Goal: Task Accomplishment & Management: Complete application form

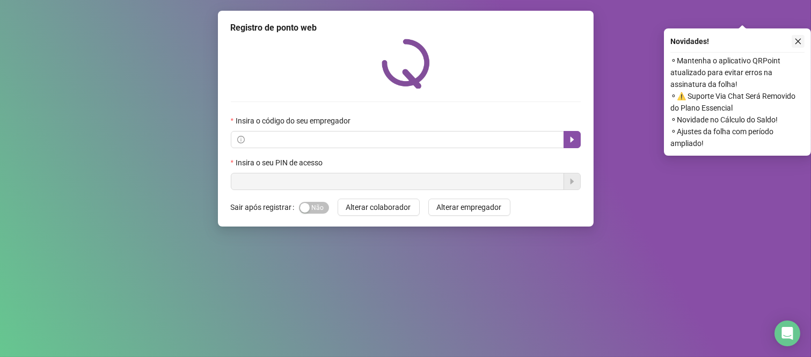
click at [802, 39] on button "button" at bounding box center [797, 41] width 13 height 13
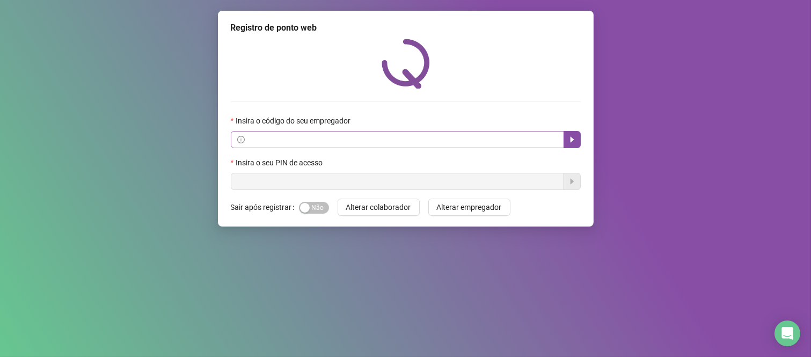
click at [261, 134] on span at bounding box center [397, 139] width 333 height 17
click at [263, 140] on input "text" at bounding box center [402, 140] width 311 height 12
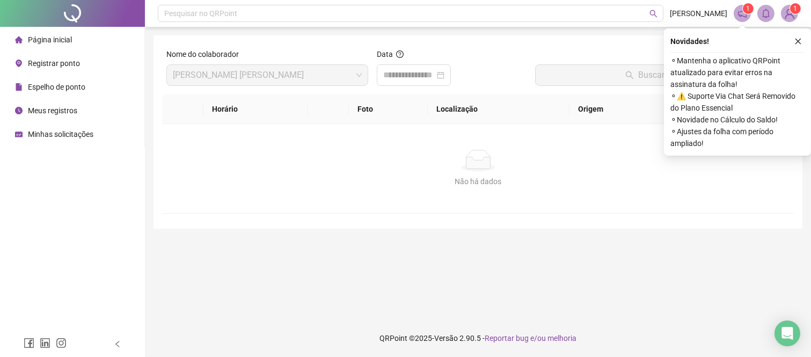
click at [47, 62] on span "Registrar ponto" at bounding box center [54, 63] width 52 height 9
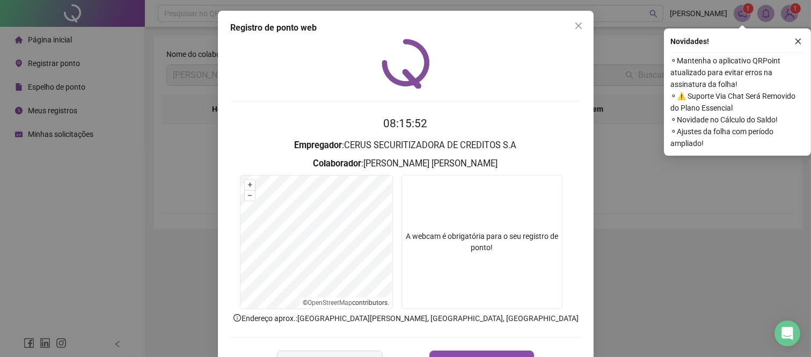
scroll to position [38, 0]
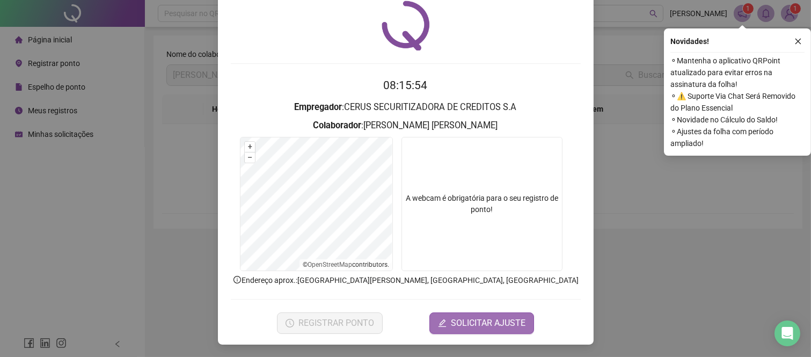
click at [462, 326] on span "SOLICITAR AJUSTE" at bounding box center [488, 322] width 75 height 13
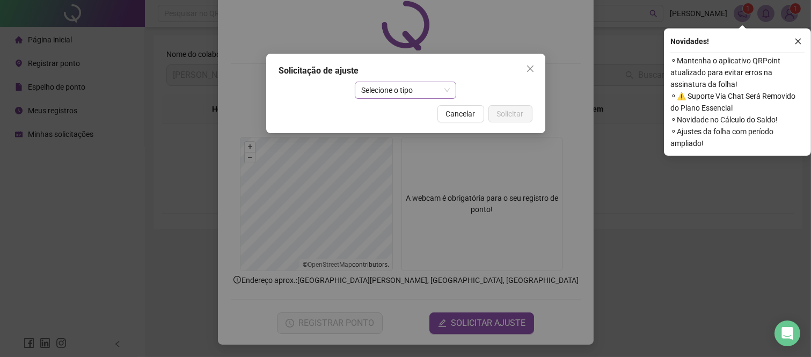
click at [395, 83] on span "Selecione o tipo" at bounding box center [405, 90] width 89 height 16
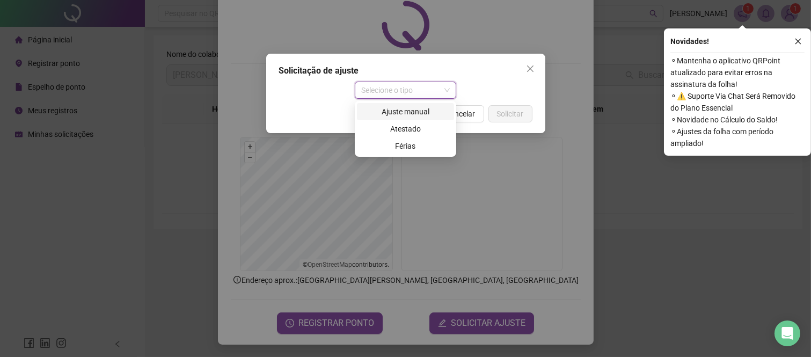
click at [415, 113] on div "Ajuste manual" at bounding box center [405, 112] width 84 height 12
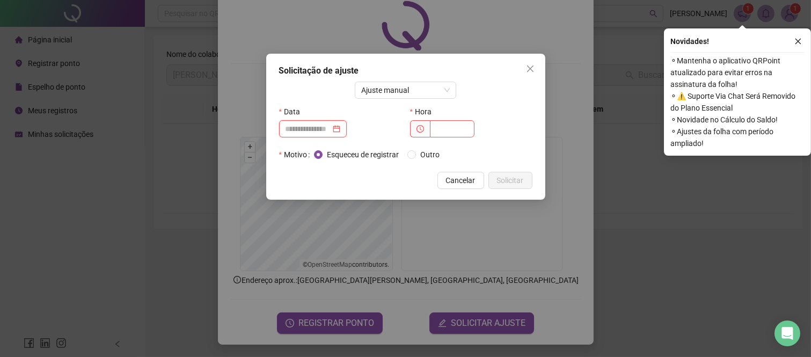
click at [330, 131] on input at bounding box center [307, 129] width 45 height 12
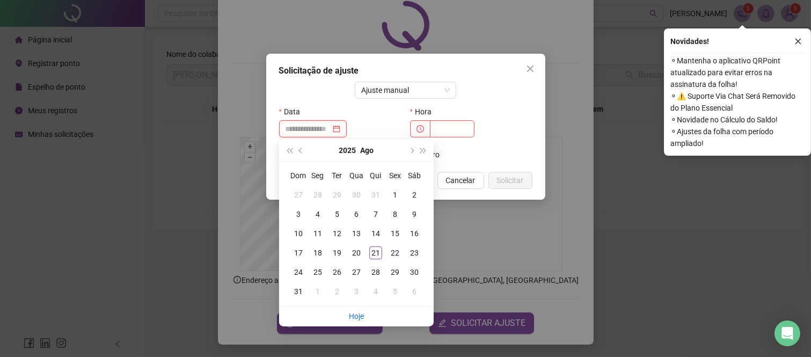
click at [340, 128] on div at bounding box center [312, 129] width 55 height 12
type input "**********"
click at [373, 251] on div "21" at bounding box center [375, 252] width 13 height 13
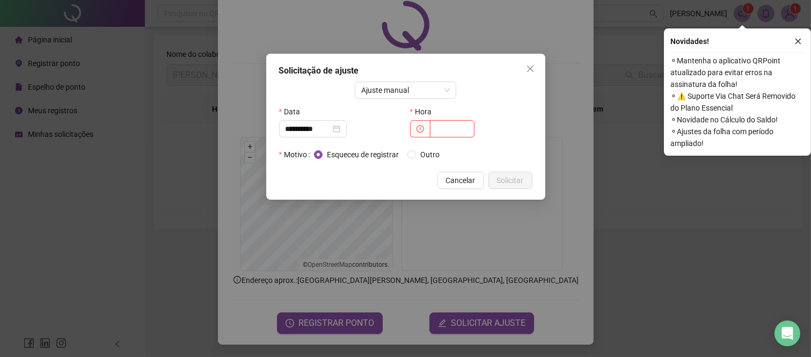
click at [443, 131] on input "text" at bounding box center [452, 128] width 45 height 17
type input "*****"
click at [503, 178] on span "Solicitar" at bounding box center [510, 180] width 27 height 12
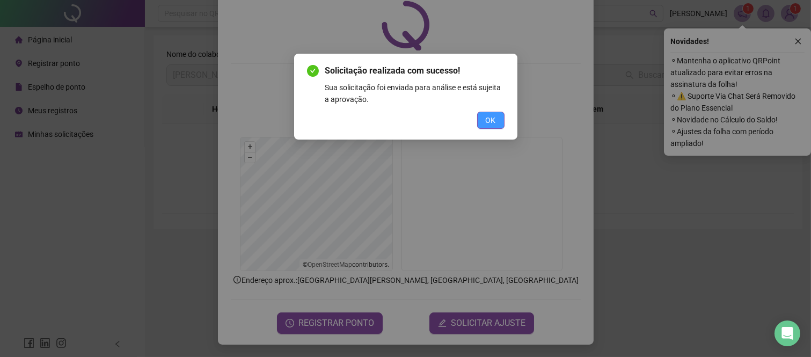
click at [490, 112] on button "OK" at bounding box center [490, 120] width 27 height 17
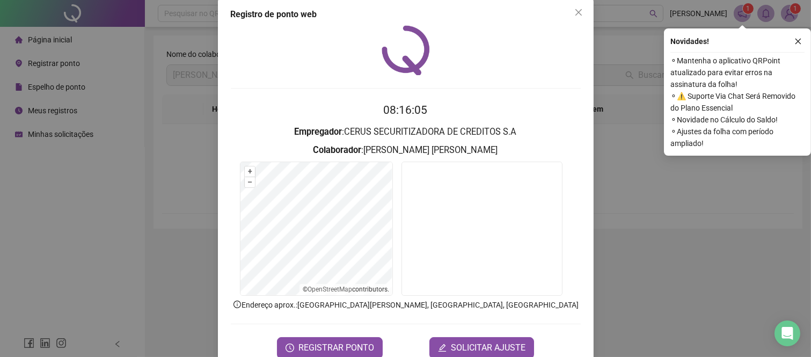
scroll to position [0, 0]
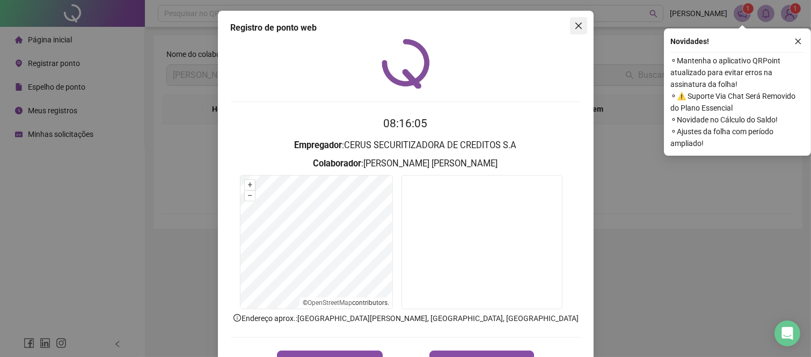
click at [571, 33] on button "Close" at bounding box center [578, 25] width 17 height 17
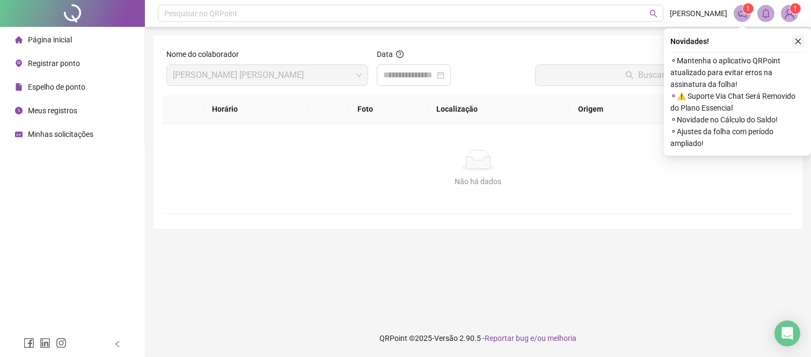
drag, startPoint x: 801, startPoint y: 40, endPoint x: 686, endPoint y: 31, distance: 115.7
click at [801, 41] on icon "close" at bounding box center [798, 42] width 8 height 8
click at [799, 45] on icon "close" at bounding box center [798, 42] width 8 height 8
